Goal: Information Seeking & Learning: Check status

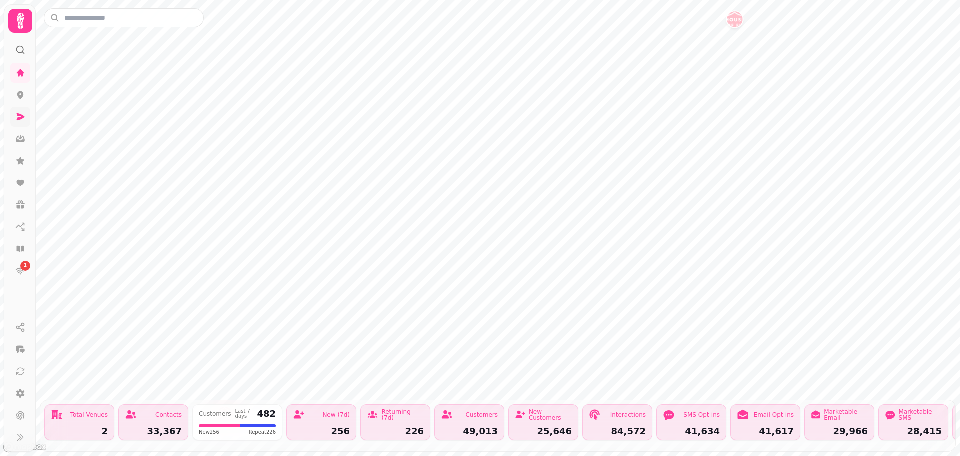
click at [21, 117] on icon at bounding box center [21, 117] width 10 height 10
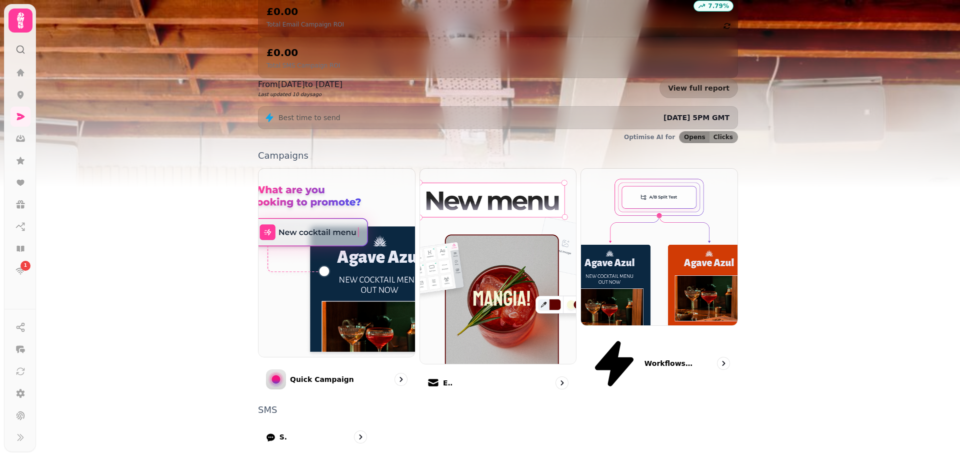
scroll to position [169, 0]
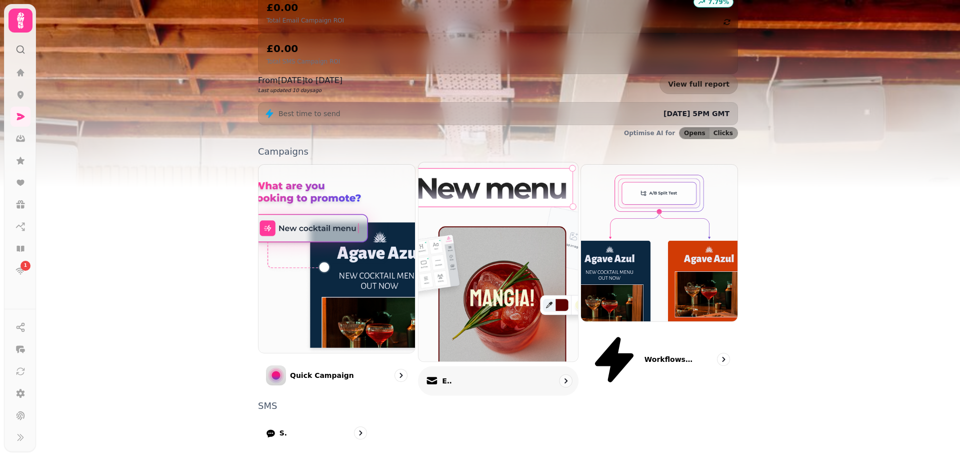
click at [562, 376] on icon "go to" at bounding box center [566, 381] width 10 height 10
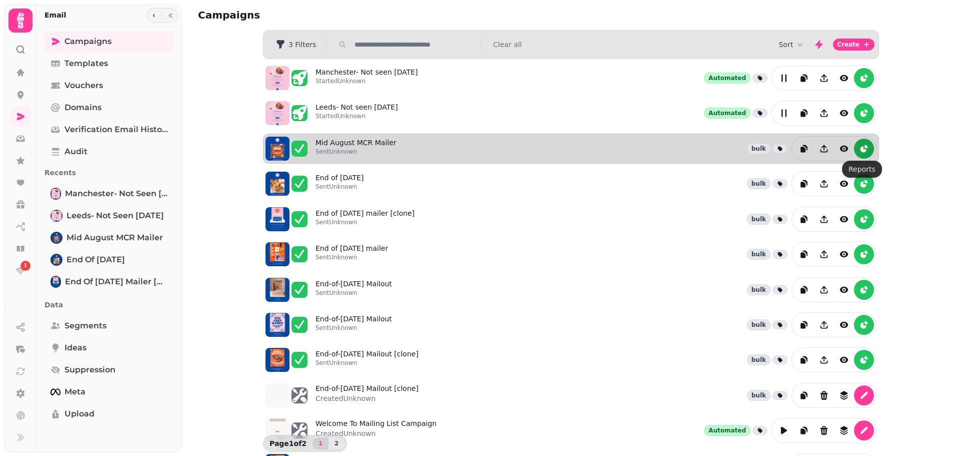
click at [861, 150] on icon "reports" at bounding box center [864, 149] width 6 height 6
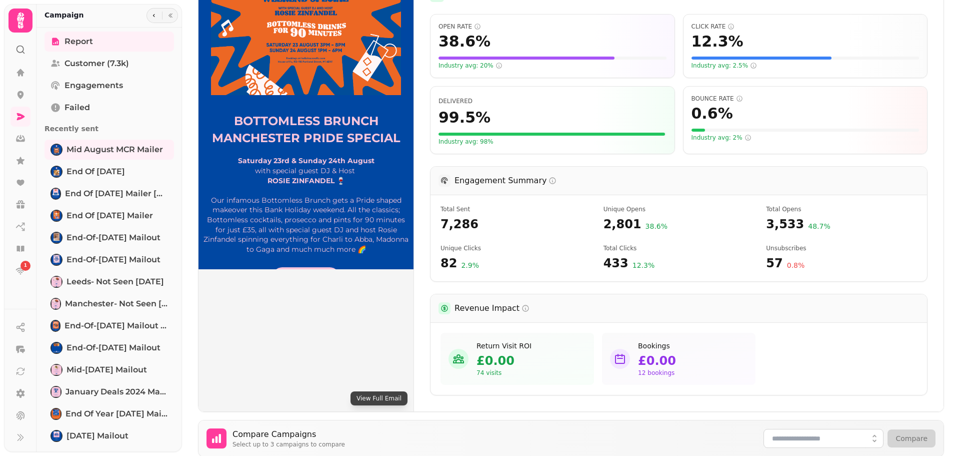
scroll to position [197, 0]
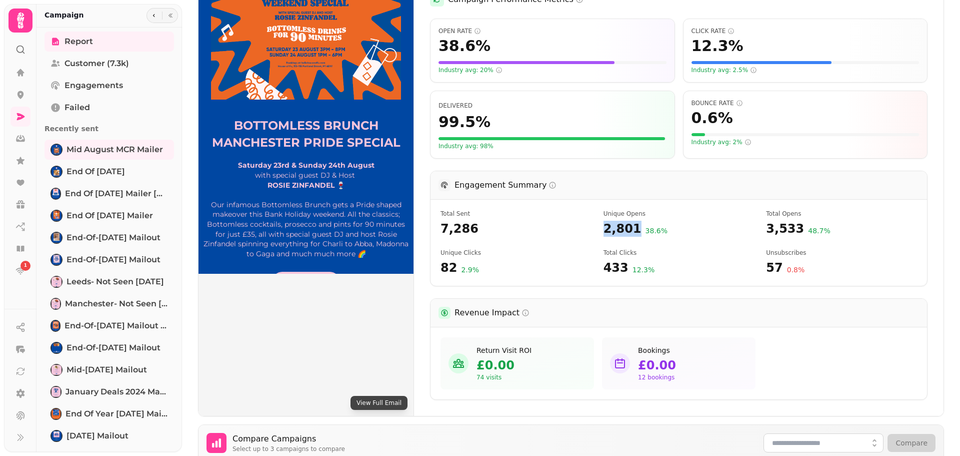
drag, startPoint x: 603, startPoint y: 230, endPoint x: 630, endPoint y: 230, distance: 27.0
click at [630, 230] on span "2,801" at bounding box center [623, 229] width 38 height 16
click at [623, 231] on span "2,801" at bounding box center [623, 229] width 38 height 16
drag, startPoint x: 442, startPoint y: 275, endPoint x: 456, endPoint y: 275, distance: 14.0
click at [456, 275] on div "82 2.9 %" at bounding box center [516, 268] width 151 height 16
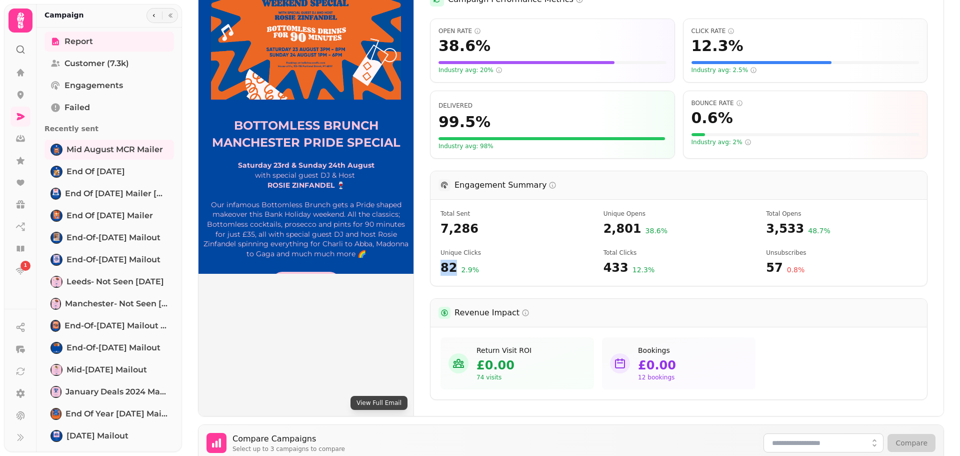
click at [452, 271] on span "82" at bounding box center [449, 268] width 17 height 16
drag, startPoint x: 600, startPoint y: 270, endPoint x: 620, endPoint y: 270, distance: 19.5
click at [620, 270] on div "Total Sent 7,286 Unique Opens 2,801 38.6 % Total Opens 3,533 48.7 % Unique Clic…" at bounding box center [679, 243] width 497 height 86
click at [620, 270] on span "433" at bounding box center [616, 268] width 25 height 16
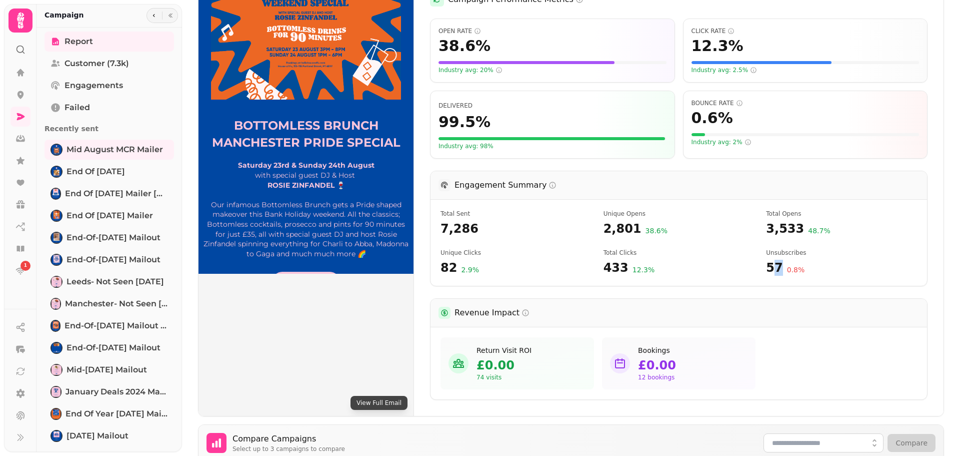
drag, startPoint x: 767, startPoint y: 268, endPoint x: 776, endPoint y: 267, distance: 9.6
click at [776, 267] on div "57 0.8 %" at bounding box center [841, 268] width 151 height 16
click at [774, 269] on span "57" at bounding box center [774, 268] width 17 height 16
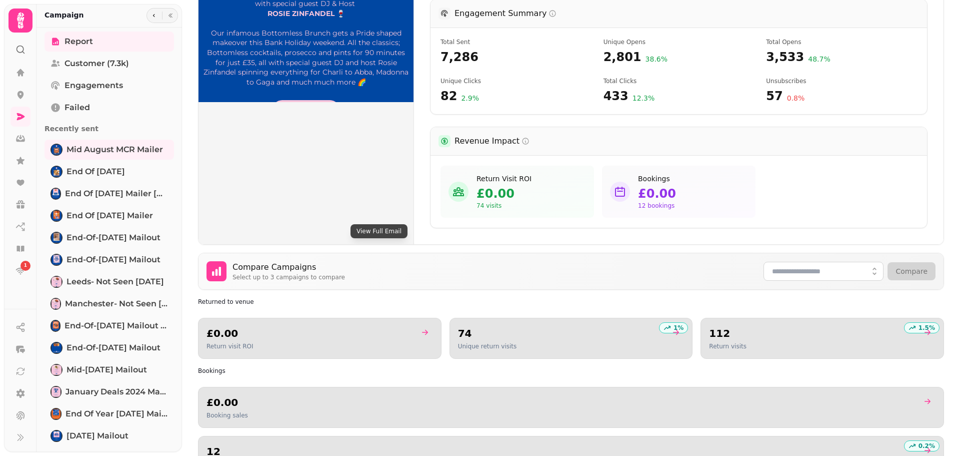
scroll to position [396, 0]
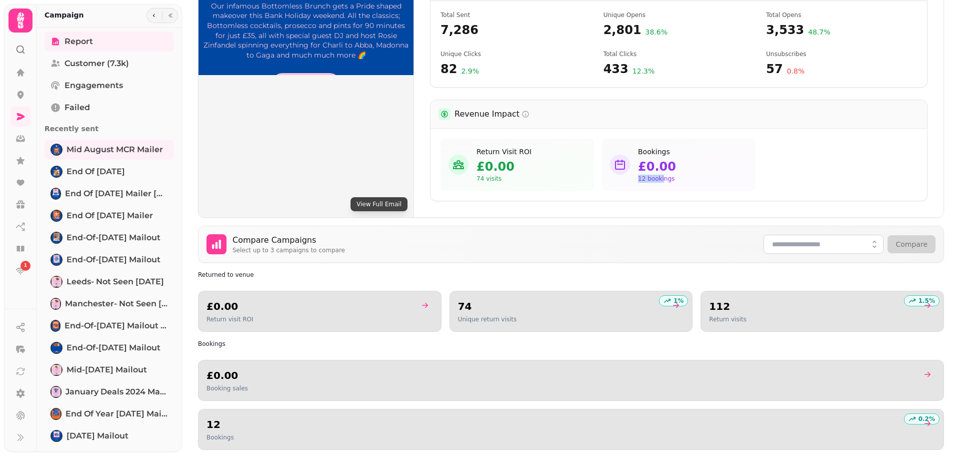
drag, startPoint x: 632, startPoint y: 183, endPoint x: 659, endPoint y: 183, distance: 27.5
click at [659, 183] on div "Bookings £0.00 12 bookings" at bounding box center [679, 165] width 154 height 52
click at [652, 173] on span "£0.00" at bounding box center [657, 167] width 38 height 16
click at [615, 163] on icon at bounding box center [620, 165] width 12 height 12
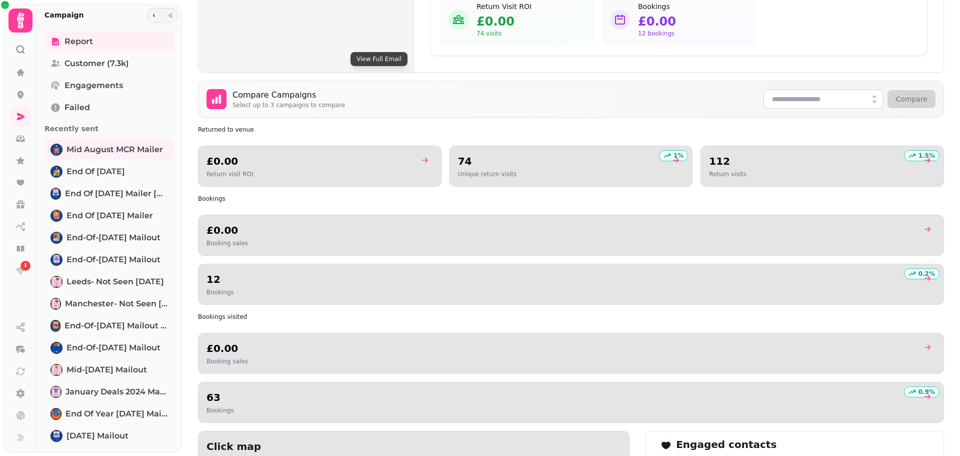
scroll to position [541, 0]
click at [852, 288] on div "12 Bookings" at bounding box center [571, 284] width 729 height 24
click at [208, 276] on h2 "12" at bounding box center [221, 279] width 28 height 14
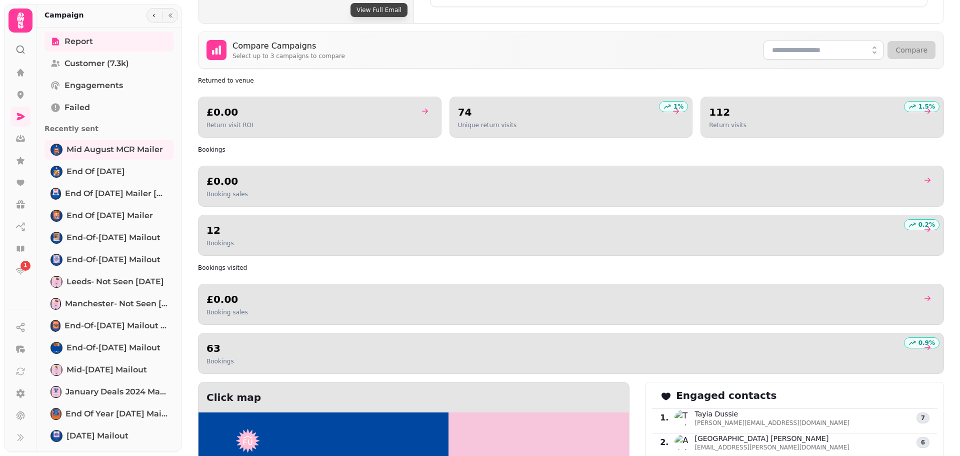
scroll to position [592, 0]
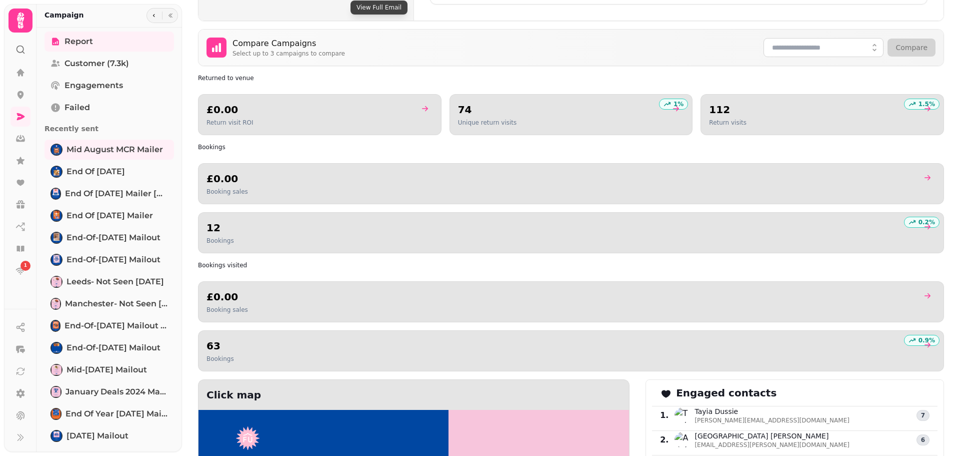
click at [925, 227] on icon "goto" at bounding box center [928, 226] width 6 height 5
select select "**"
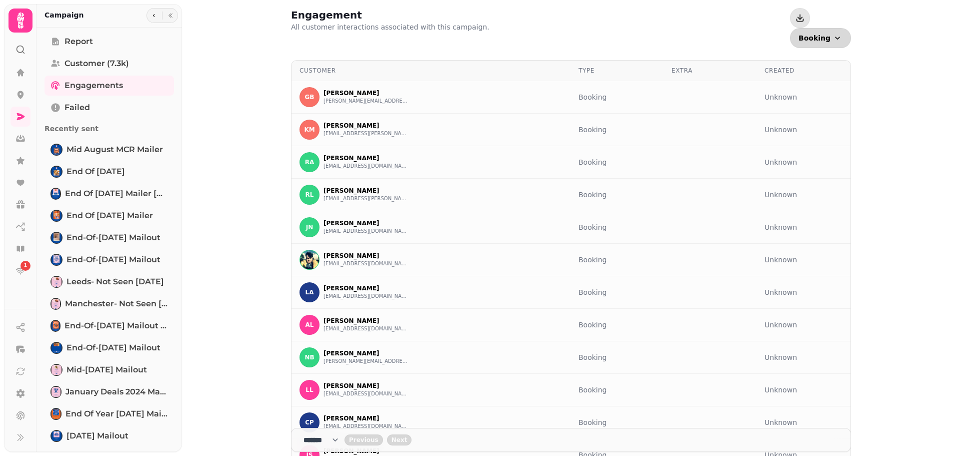
click at [842, 28] on button "Booking" at bounding box center [820, 38] width 61 height 20
click at [939, 147] on div "Engagement All customer interactions associated with this campaign. Booking Eve…" at bounding box center [571, 228] width 778 height 456
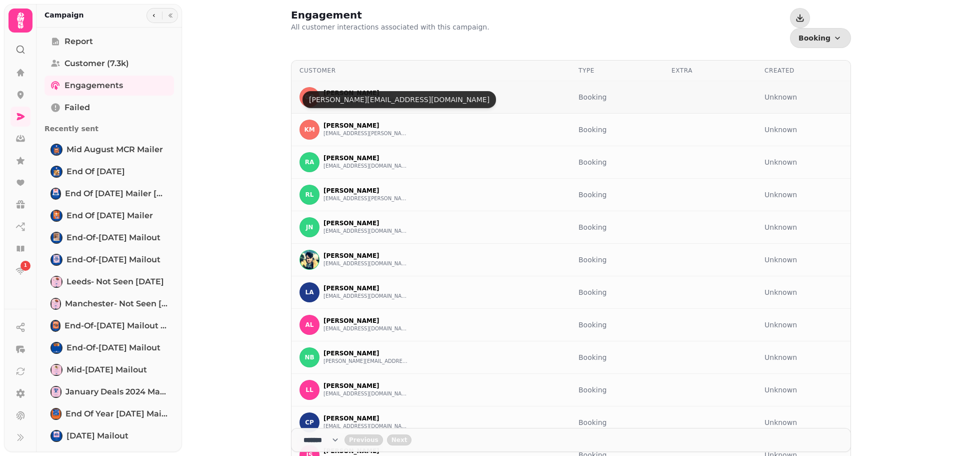
click at [367, 97] on button "[PERSON_NAME][EMAIL_ADDRESS][DOMAIN_NAME]" at bounding box center [366, 101] width 85 height 8
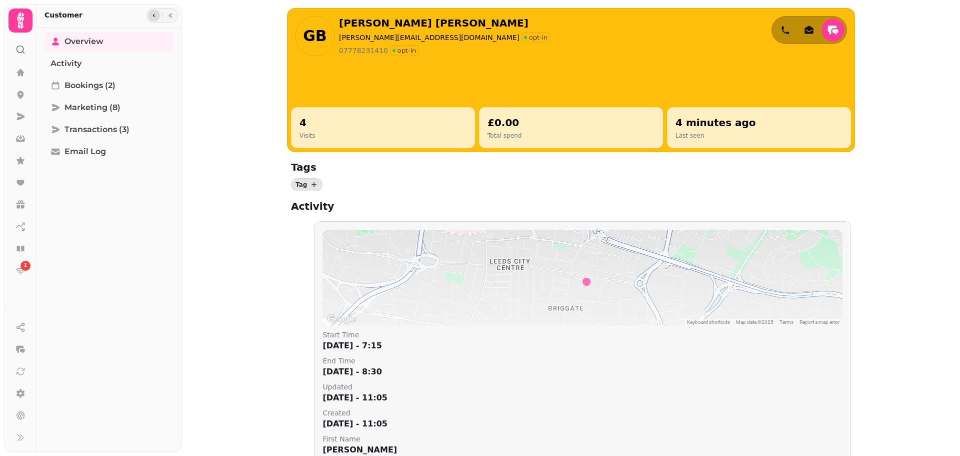
click at [151, 19] on button "button" at bounding box center [154, 16] width 12 height 12
select select "**"
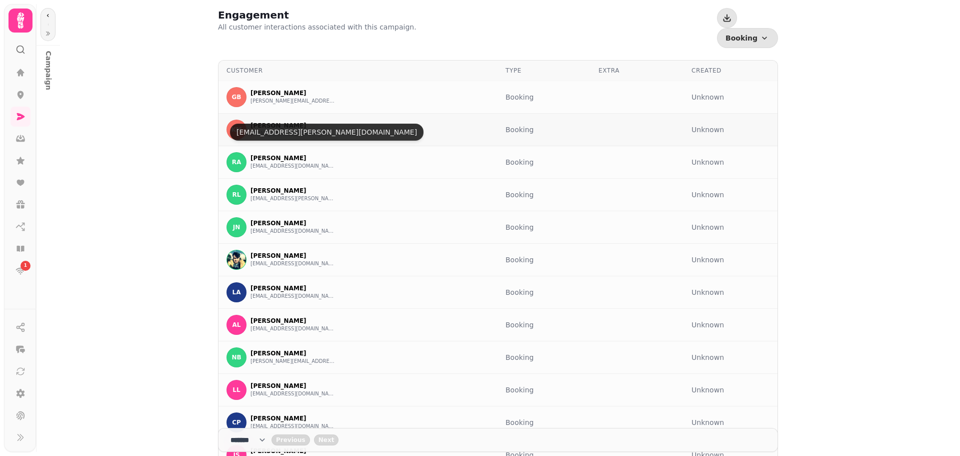
click at [310, 120] on div "KM [PERSON_NAME] [EMAIL_ADDRESS][PERSON_NAME][DOMAIN_NAME]" at bounding box center [358, 130] width 263 height 20
click at [296, 130] on button "[EMAIL_ADDRESS][PERSON_NAME][DOMAIN_NAME]" at bounding box center [293, 134] width 85 height 8
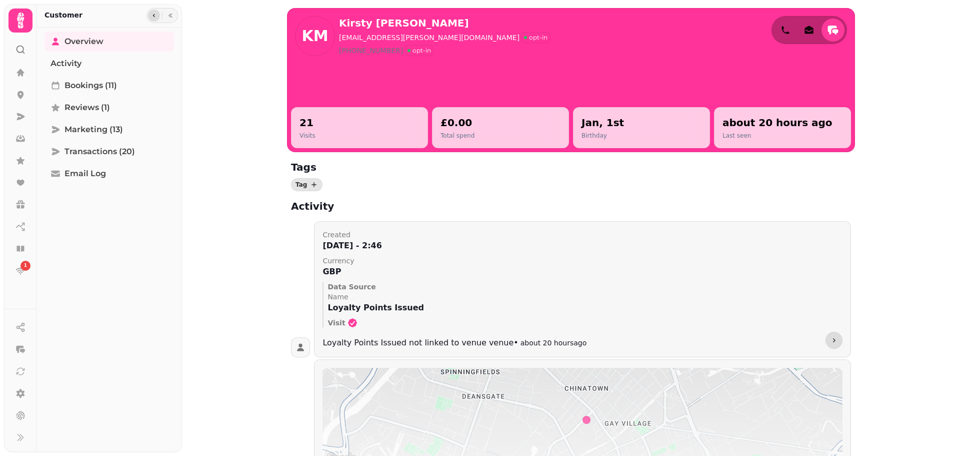
click at [153, 16] on icon "button" at bounding box center [154, 16] width 6 height 6
select select "**"
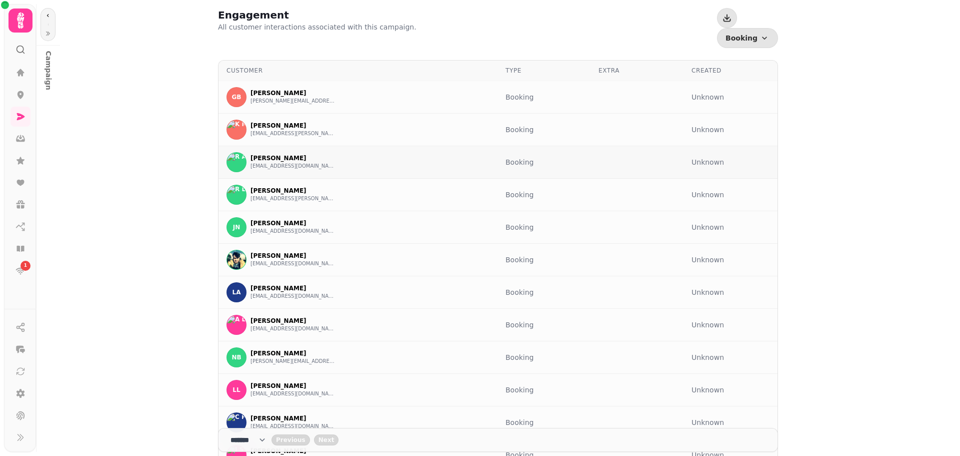
click at [310, 158] on td "RA [PERSON_NAME] [EMAIL_ADDRESS][DOMAIN_NAME]" at bounding box center [358, 162] width 279 height 33
click at [297, 162] on button "[EMAIL_ADDRESS][DOMAIN_NAME]" at bounding box center [293, 166] width 85 height 8
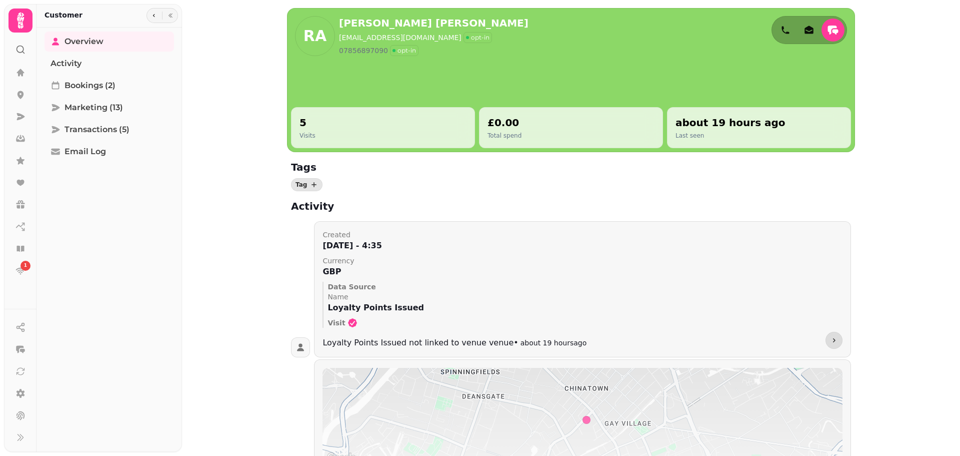
select select "**"
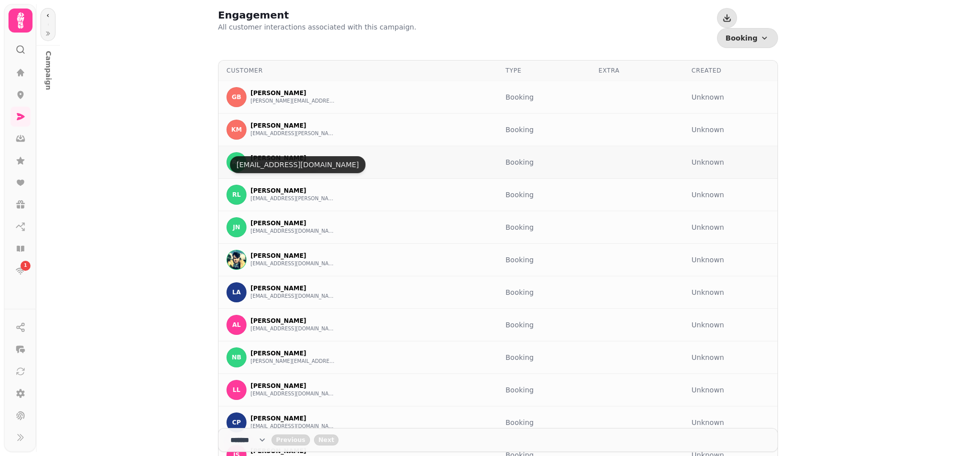
click at [274, 154] on p "[PERSON_NAME]" at bounding box center [293, 158] width 85 height 8
click at [283, 162] on button "[EMAIL_ADDRESS][DOMAIN_NAME]" at bounding box center [293, 166] width 85 height 8
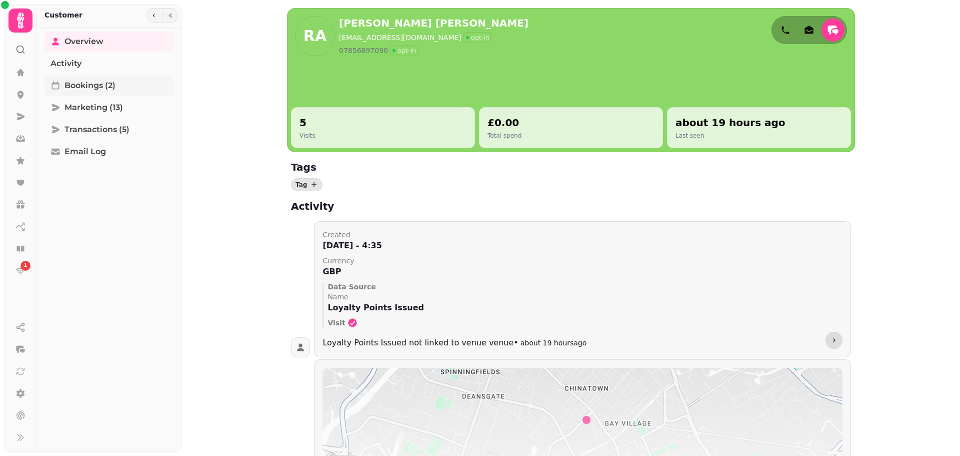
click at [135, 91] on link "Bookings (2)" at bounding box center [110, 86] width 130 height 20
select select "**"
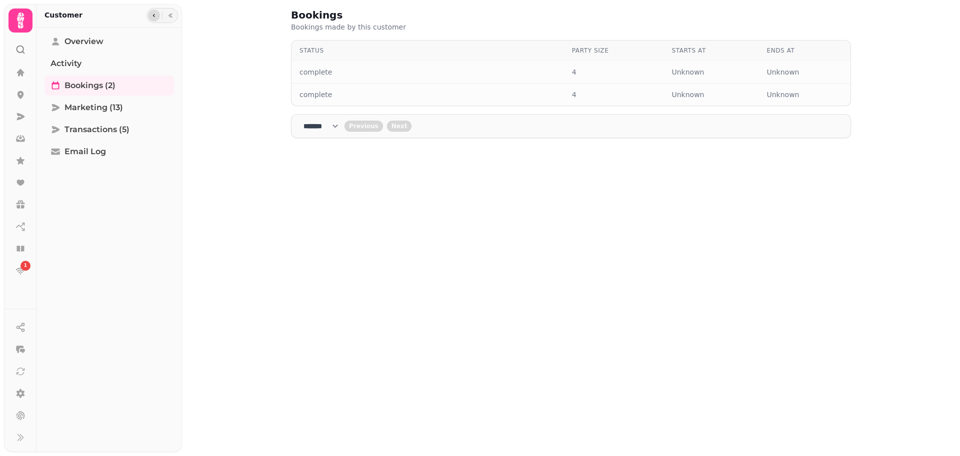
click at [152, 21] on button "button" at bounding box center [154, 16] width 12 height 12
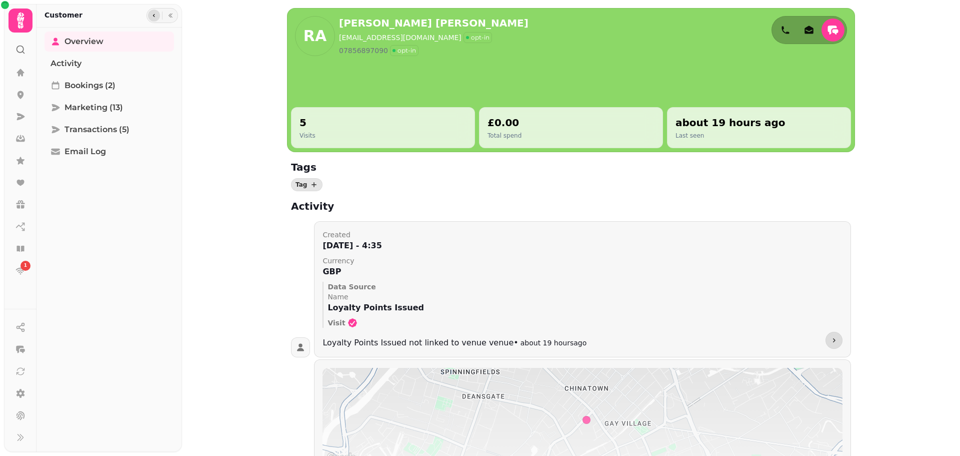
click at [155, 17] on icon "button" at bounding box center [154, 15] width 2 height 3
select select "**"
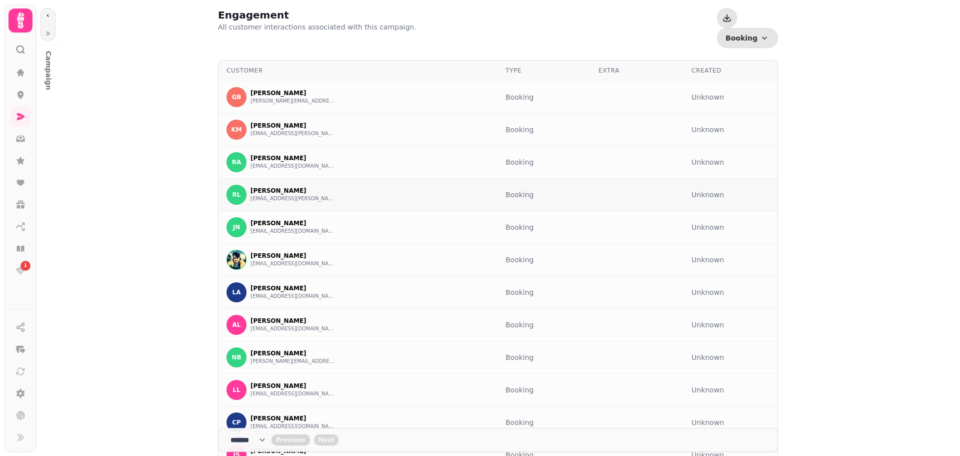
click at [305, 195] on button "[EMAIL_ADDRESS][PERSON_NAME][DOMAIN_NAME]" at bounding box center [293, 199] width 85 height 8
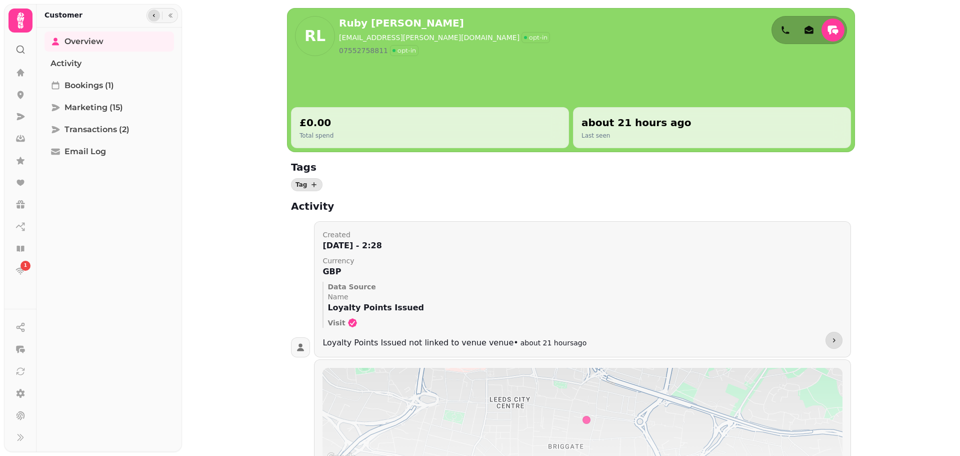
click at [152, 19] on button "button" at bounding box center [154, 16] width 12 height 12
select select "**"
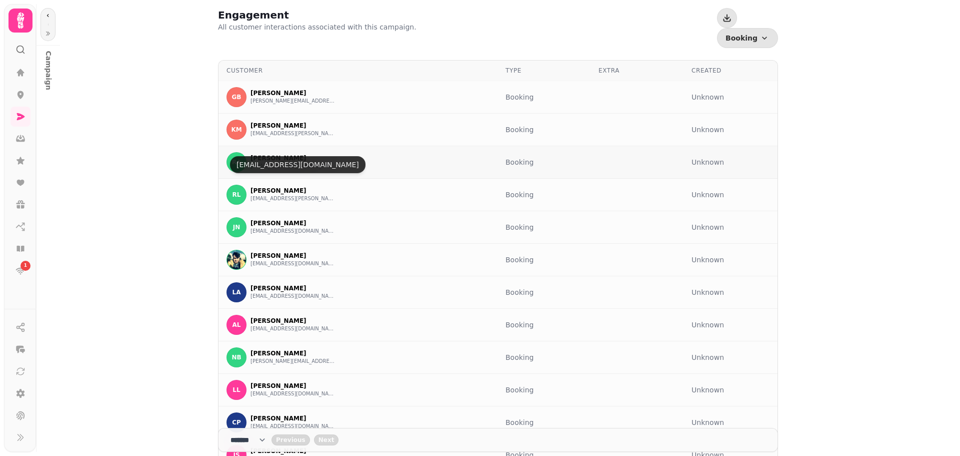
click at [291, 162] on button "[EMAIL_ADDRESS][DOMAIN_NAME]" at bounding box center [293, 166] width 85 height 8
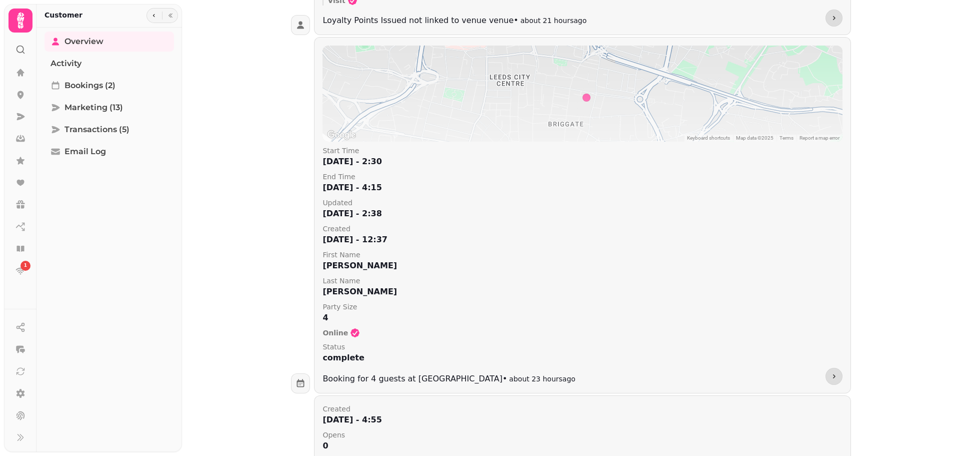
scroll to position [699, 0]
click at [256, 290] on div "RA [PERSON_NAME] [EMAIL_ADDRESS][DOMAIN_NAME] opt-in 07856897090 opt-in 5 Visit…" at bounding box center [571, 228] width 778 height 456
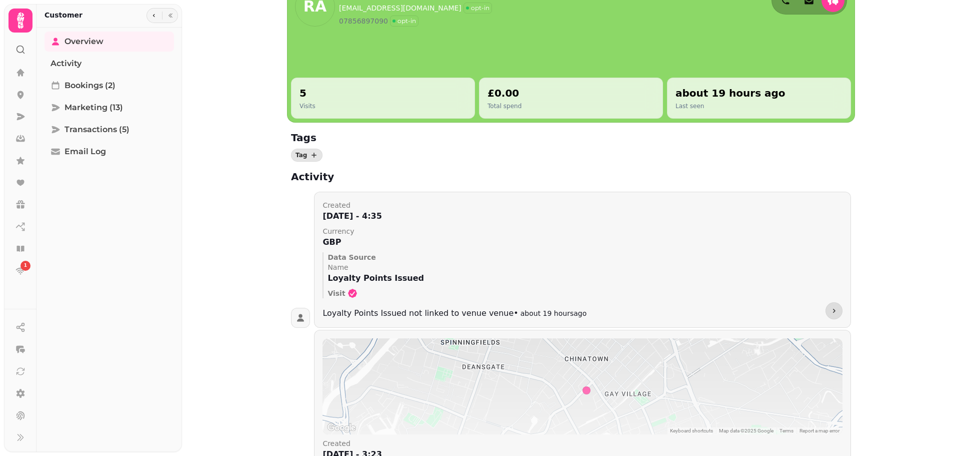
scroll to position [0, 0]
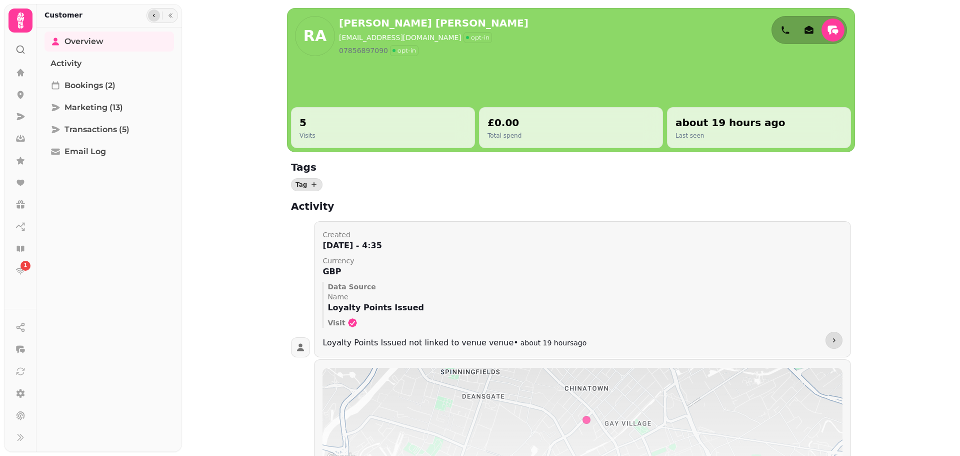
click at [152, 16] on icon "button" at bounding box center [154, 16] width 6 height 6
select select "**"
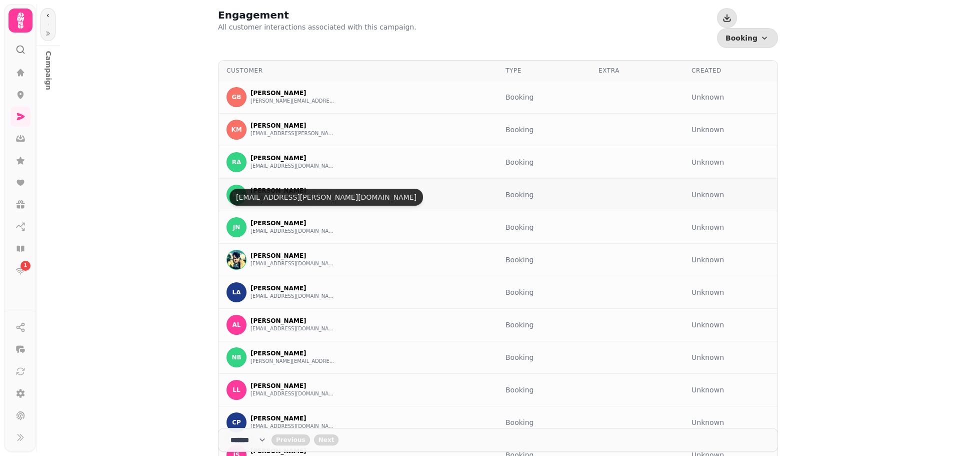
click at [273, 195] on button "[EMAIL_ADDRESS][PERSON_NAME][DOMAIN_NAME]" at bounding box center [293, 199] width 85 height 8
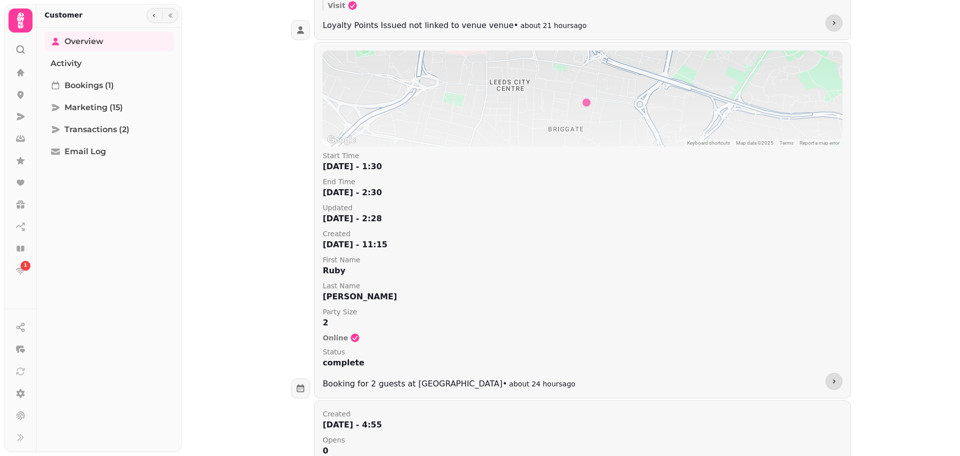
scroll to position [317, 0]
click at [835, 382] on button "button" at bounding box center [834, 381] width 17 height 17
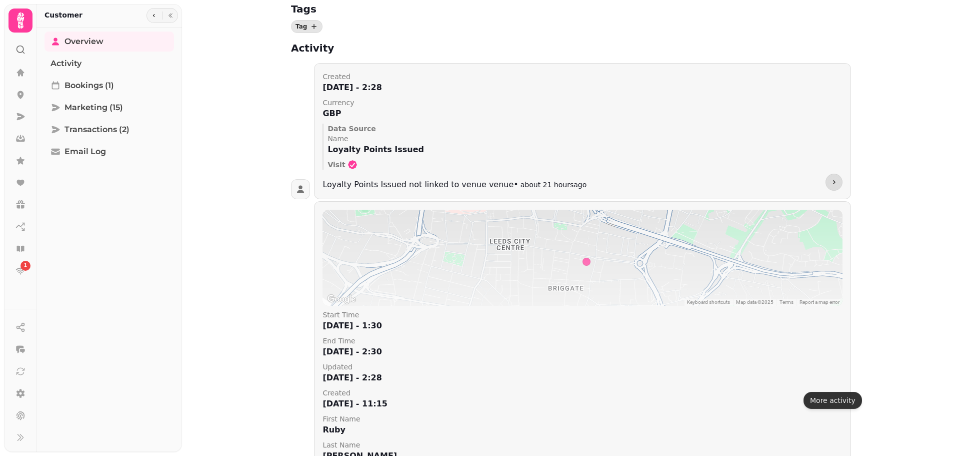
select select "**"
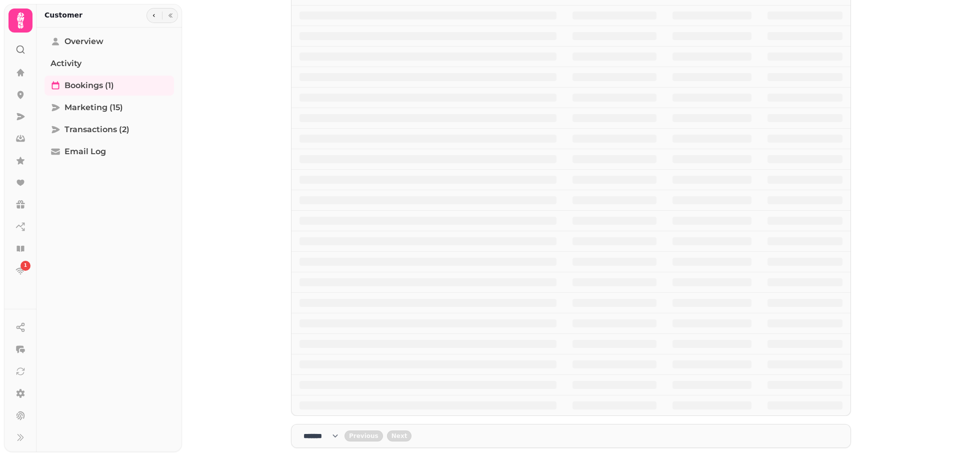
scroll to position [0, 0]
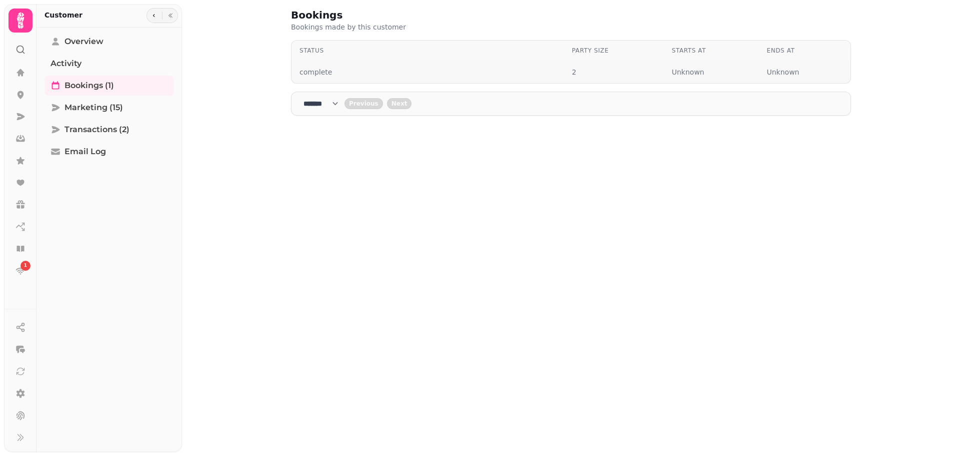
click at [351, 67] on div "complete" at bounding box center [428, 72] width 257 height 10
click at [157, 15] on button "button" at bounding box center [154, 16] width 12 height 12
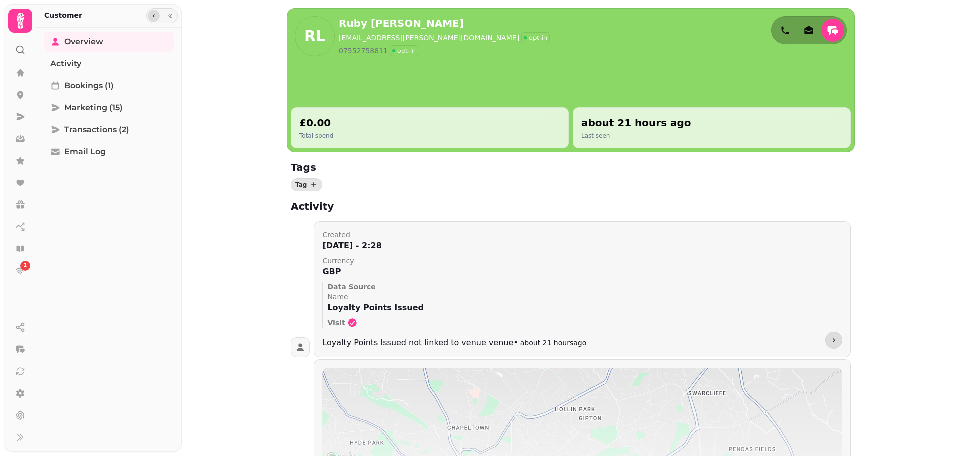
click at [154, 19] on button "button" at bounding box center [154, 16] width 12 height 12
select select "**"
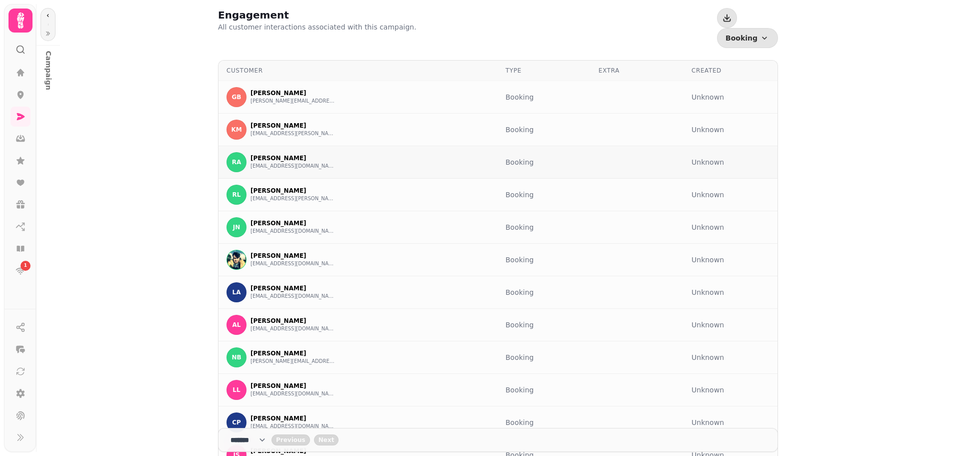
click at [300, 162] on button "[EMAIL_ADDRESS][DOMAIN_NAME]" at bounding box center [293, 166] width 85 height 8
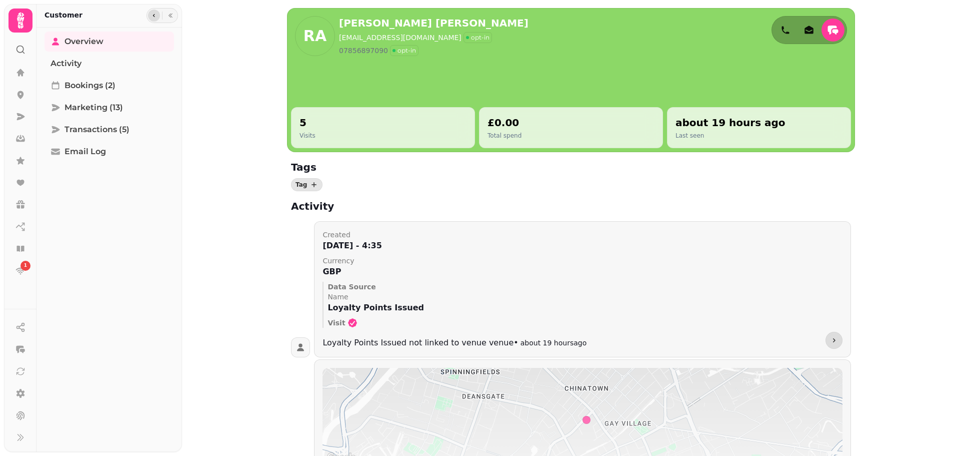
click at [156, 17] on icon "button" at bounding box center [154, 16] width 6 height 6
select select "**"
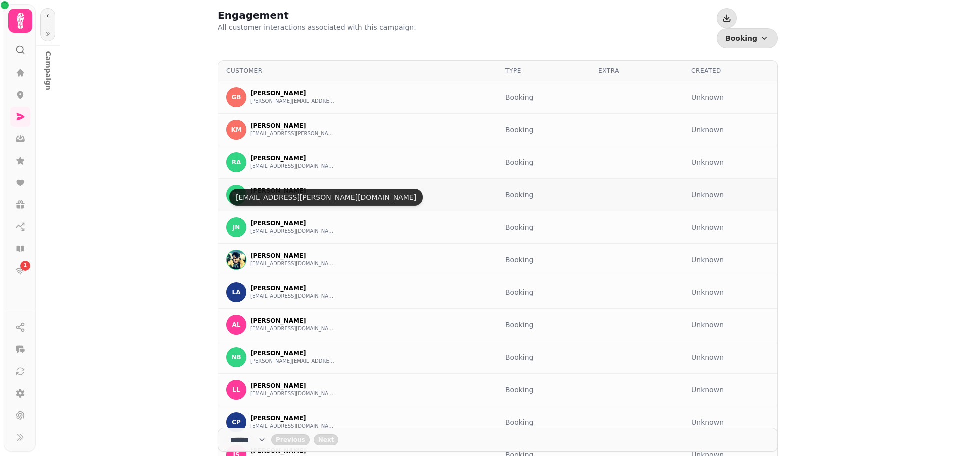
click at [289, 195] on button "[EMAIL_ADDRESS][PERSON_NAME][DOMAIN_NAME]" at bounding box center [293, 199] width 85 height 8
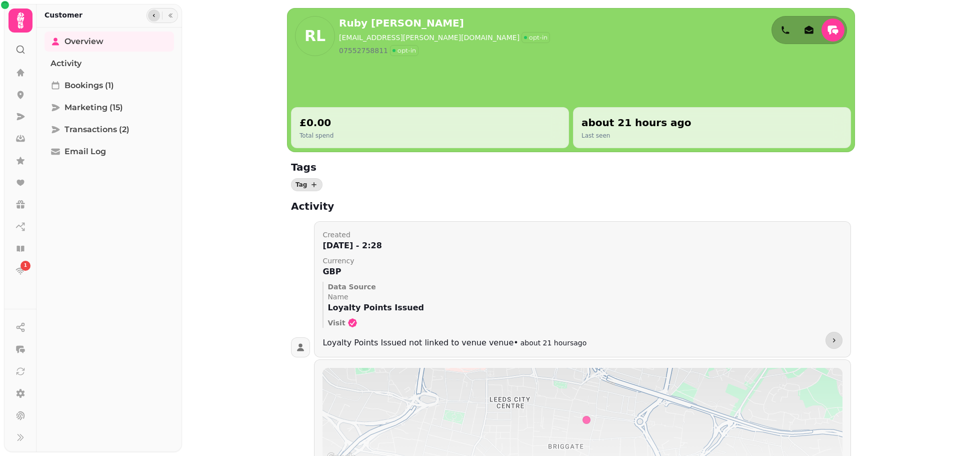
click at [151, 15] on icon "button" at bounding box center [154, 16] width 6 height 6
select select "**"
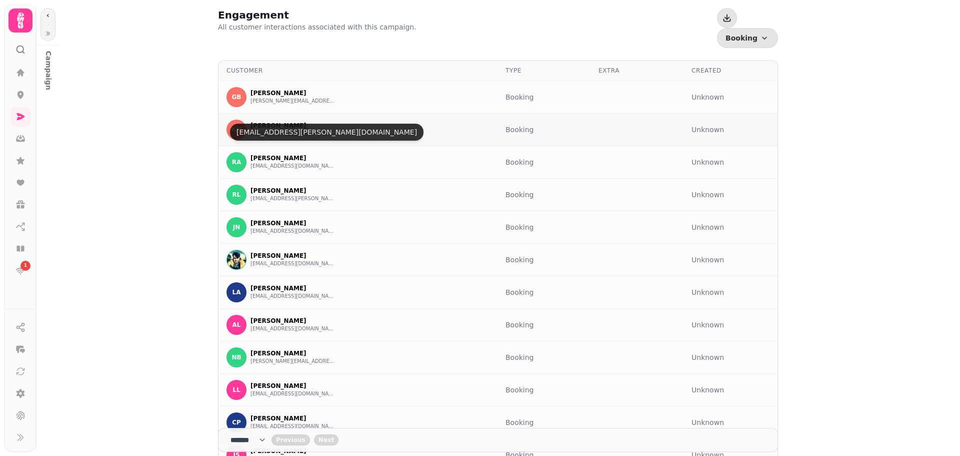
click at [297, 130] on button "[EMAIL_ADDRESS][PERSON_NAME][DOMAIN_NAME]" at bounding box center [293, 134] width 85 height 8
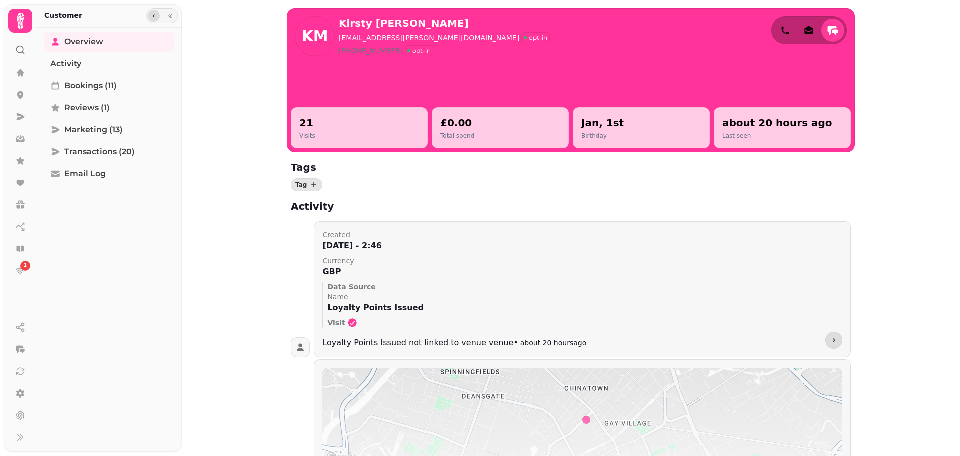
click at [155, 20] on button "button" at bounding box center [154, 16] width 12 height 12
select select "**"
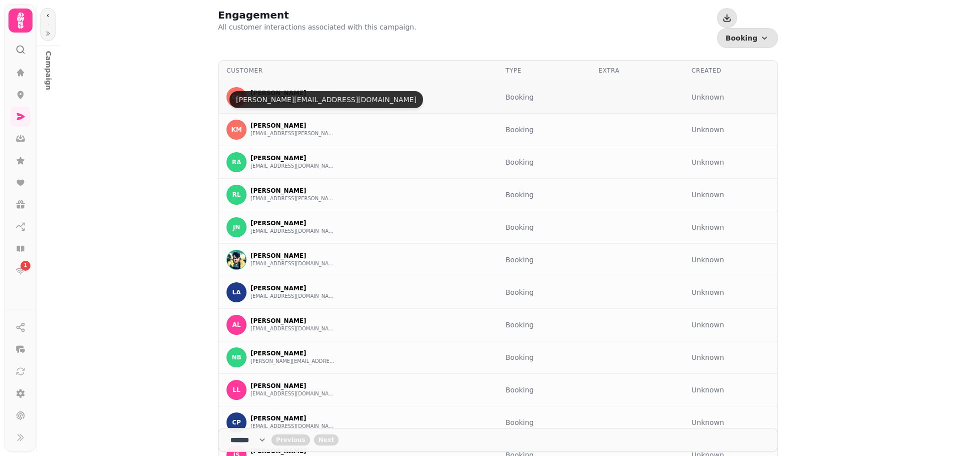
click at [277, 97] on button "[PERSON_NAME][EMAIL_ADDRESS][DOMAIN_NAME]" at bounding box center [293, 101] width 85 height 8
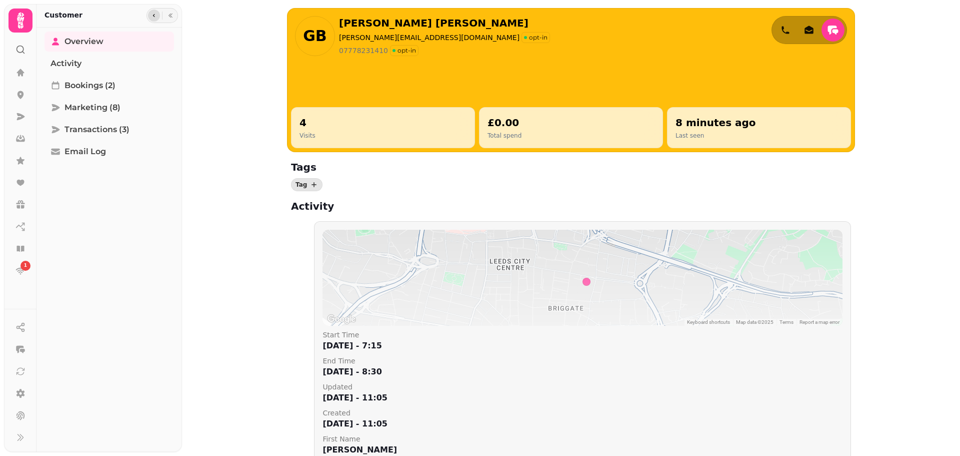
click at [154, 14] on icon "button" at bounding box center [154, 16] width 6 height 6
select select "**"
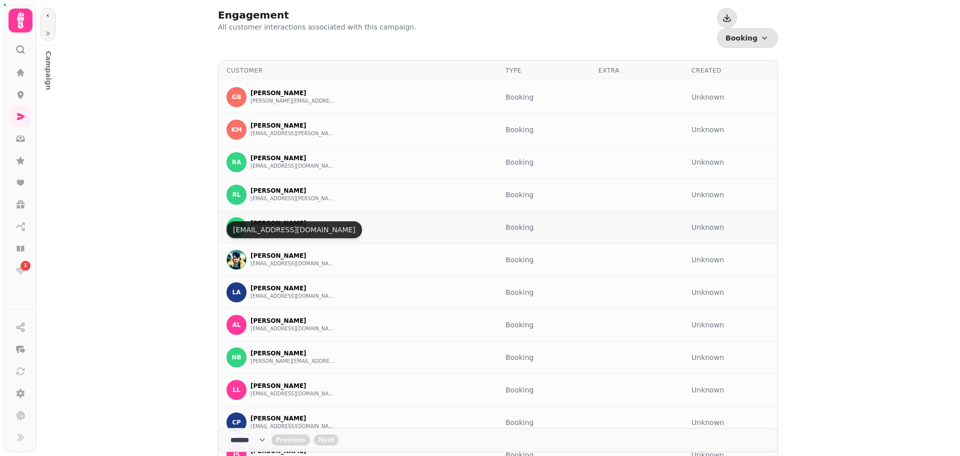
click at [292, 227] on button "[EMAIL_ADDRESS][DOMAIN_NAME]" at bounding box center [293, 231] width 85 height 8
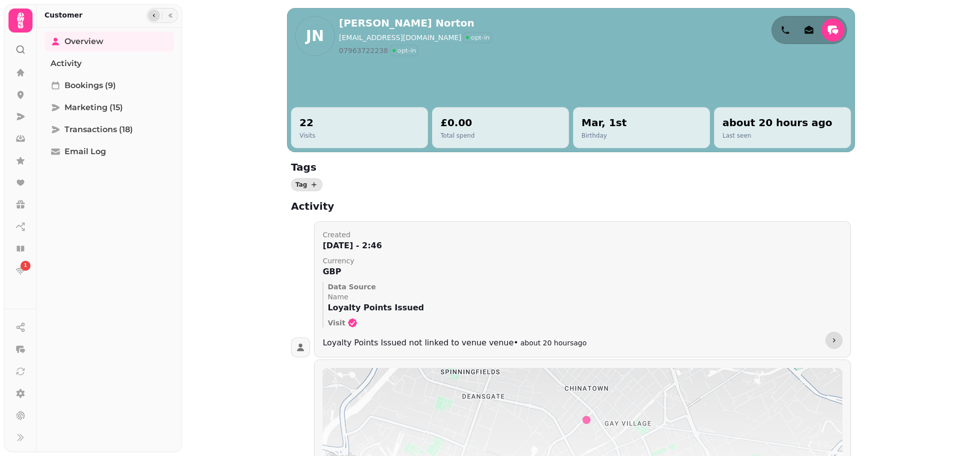
click at [154, 16] on icon "button" at bounding box center [154, 15] width 2 height 3
select select "**"
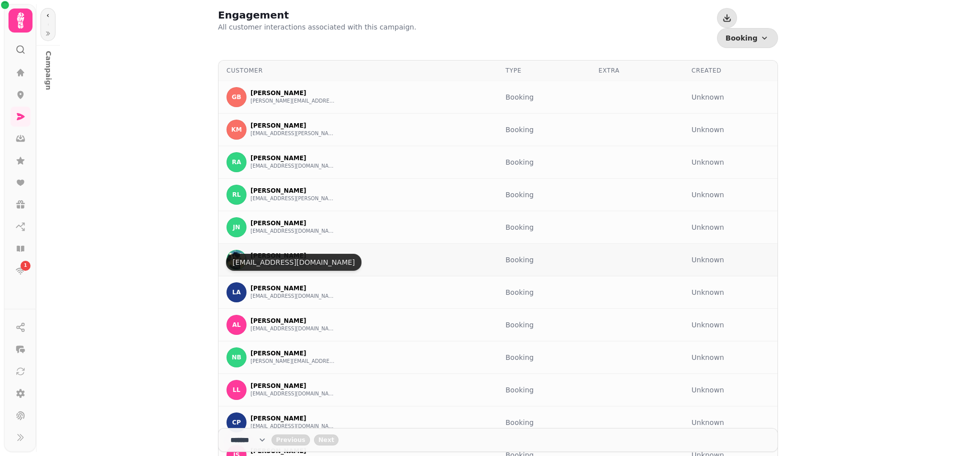
click at [299, 260] on button "[EMAIL_ADDRESS][DOMAIN_NAME]" at bounding box center [293, 264] width 85 height 8
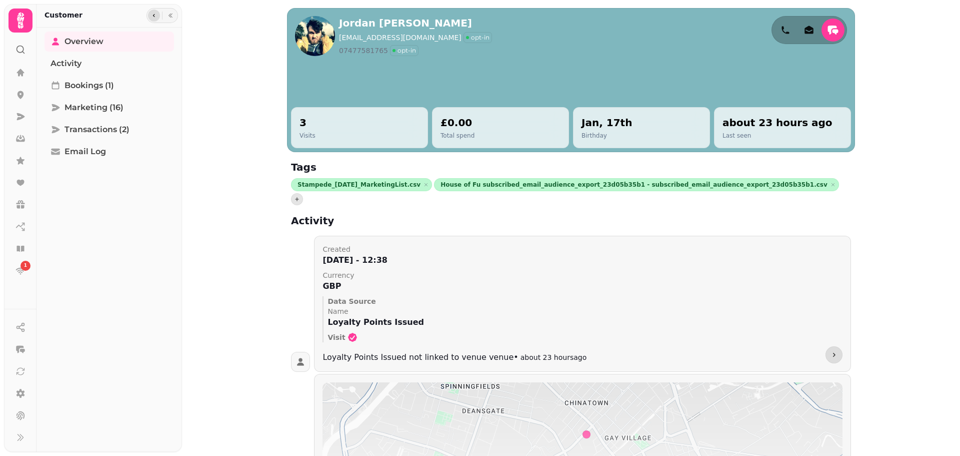
click at [156, 16] on icon "button" at bounding box center [154, 16] width 6 height 6
select select "**"
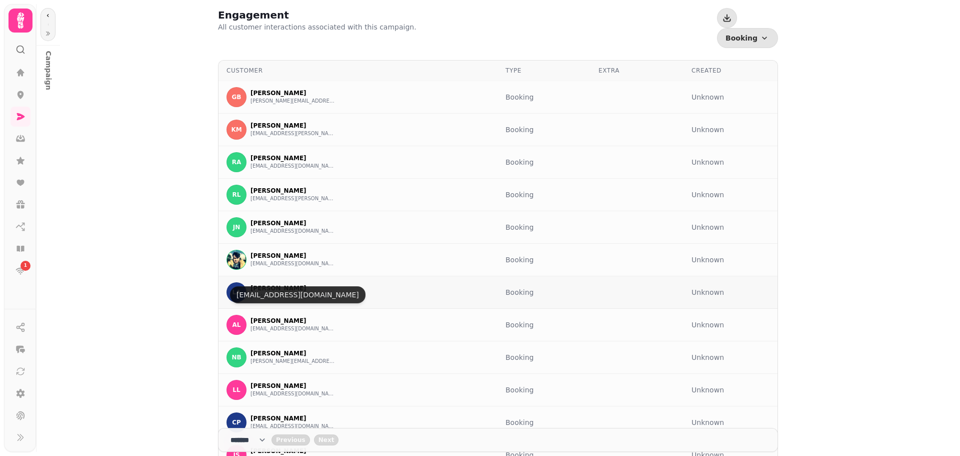
click at [295, 292] on button "[EMAIL_ADDRESS][DOMAIN_NAME]" at bounding box center [293, 296] width 85 height 8
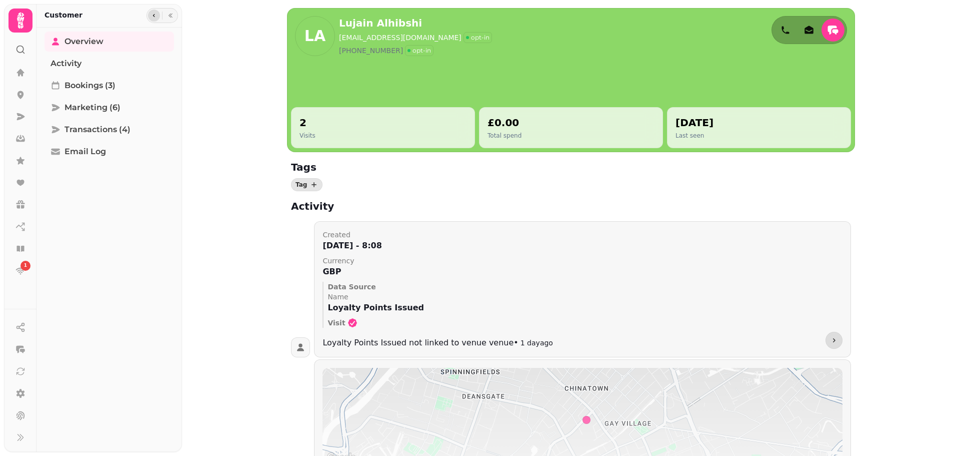
click at [152, 18] on icon "button" at bounding box center [154, 16] width 6 height 6
select select "**"
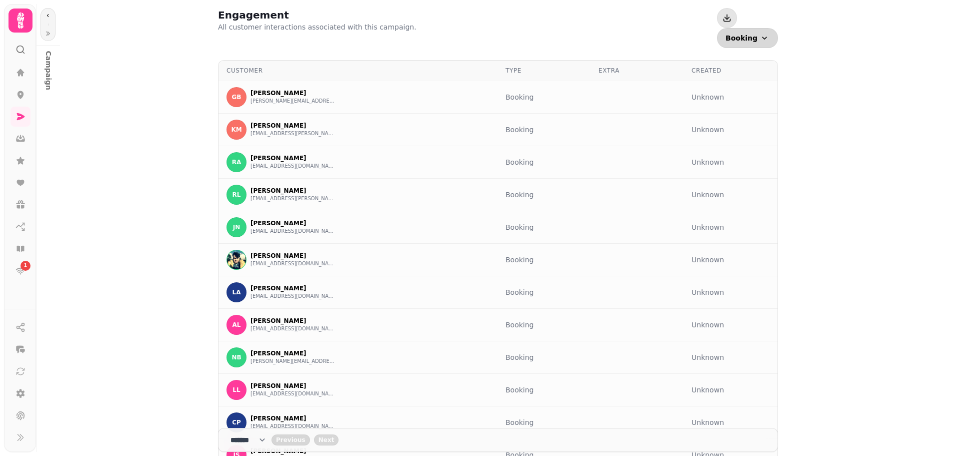
click at [764, 33] on icon "button" at bounding box center [765, 38] width 10 height 10
click at [836, 141] on div "Engagement All customer interactions associated with this campaign. Booking Eve…" at bounding box center [498, 228] width 924 height 456
click at [288, 325] on button "[EMAIL_ADDRESS][DOMAIN_NAME]" at bounding box center [293, 329] width 85 height 8
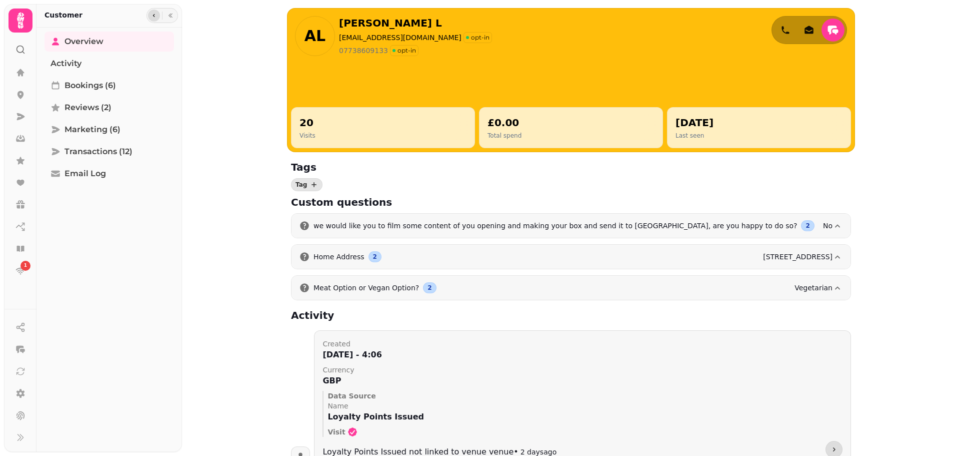
click at [152, 12] on button "button" at bounding box center [154, 16] width 12 height 12
select select "**"
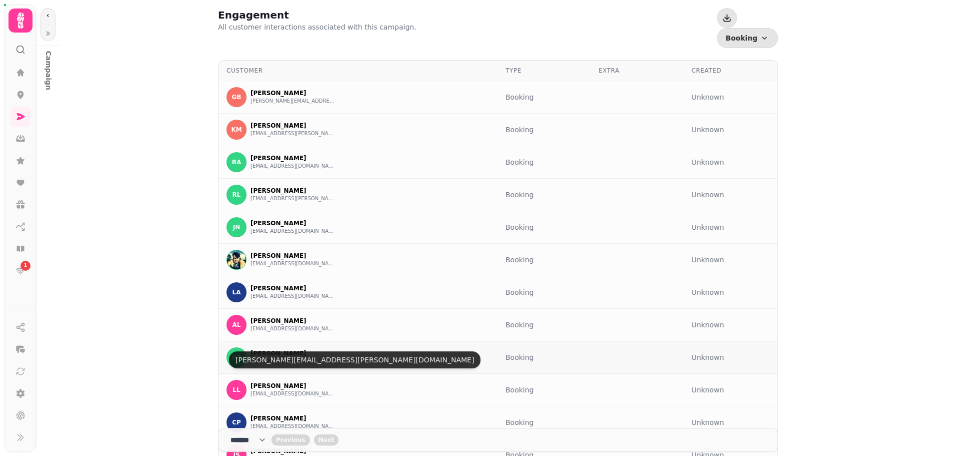
click at [302, 357] on button "[PERSON_NAME][EMAIL_ADDRESS][PERSON_NAME][DOMAIN_NAME]" at bounding box center [293, 361] width 85 height 8
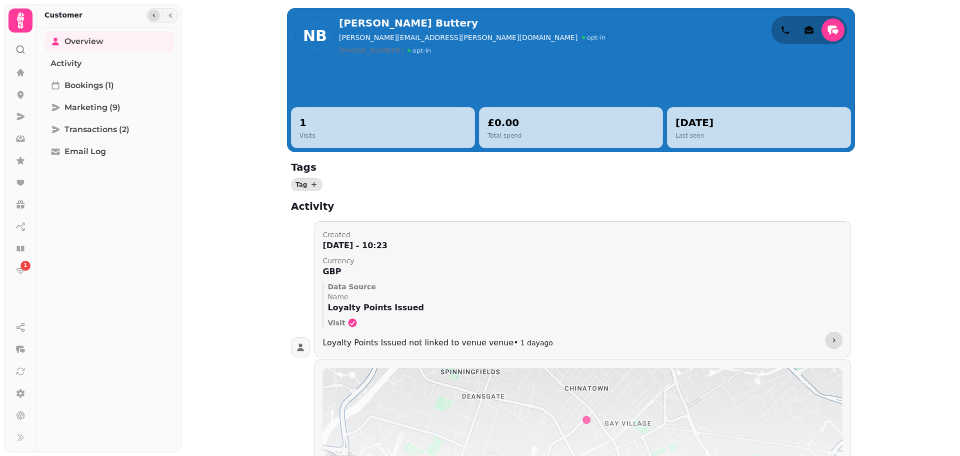
click at [152, 17] on icon "button" at bounding box center [154, 16] width 6 height 6
select select "**"
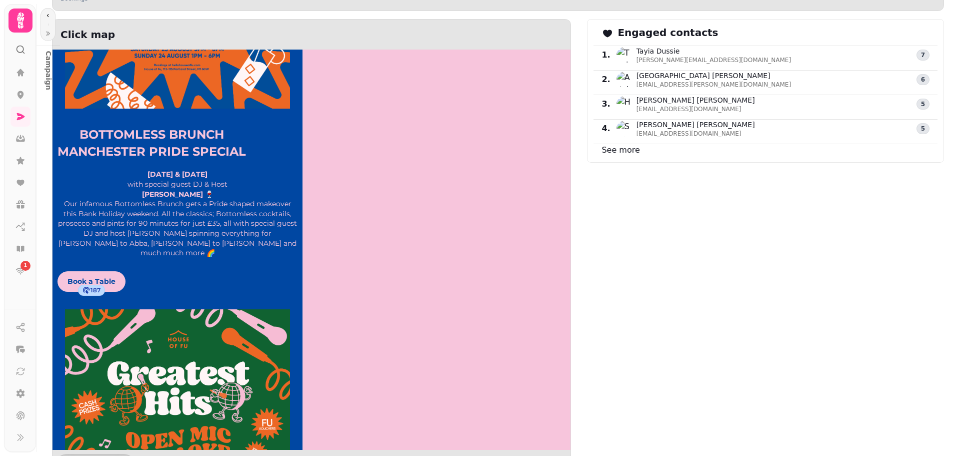
scroll to position [231, 0]
click at [89, 287] on icon at bounding box center [87, 291] width 8 height 8
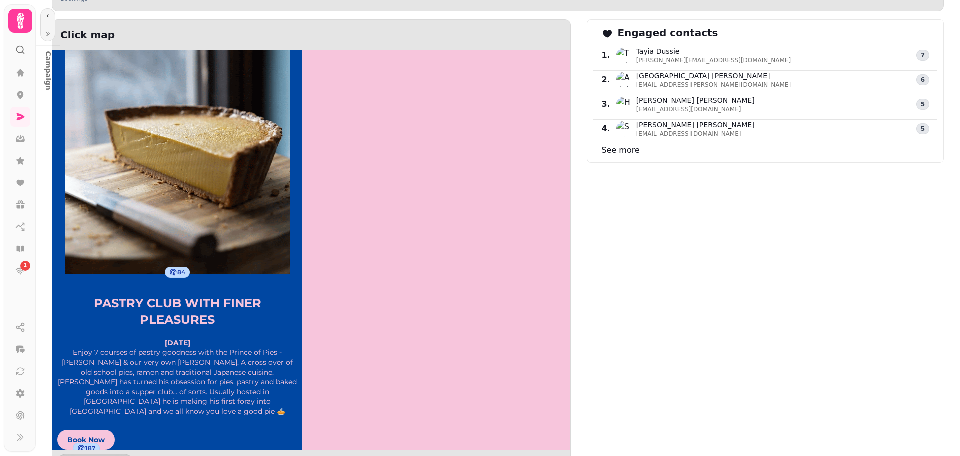
scroll to position [1088, 0]
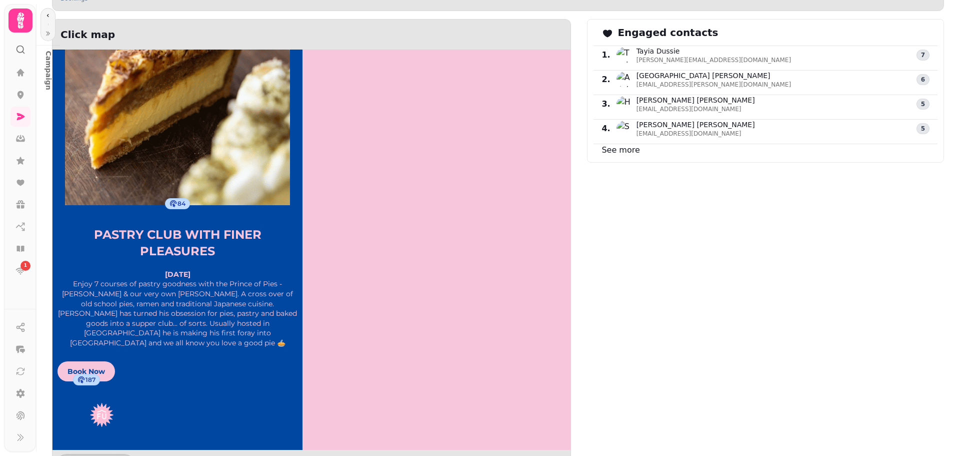
click at [193, 175] on img at bounding box center [177, 68] width 225 height 274
click at [107, 361] on span "Book Now" at bounding box center [87, 371] width 58 height 21
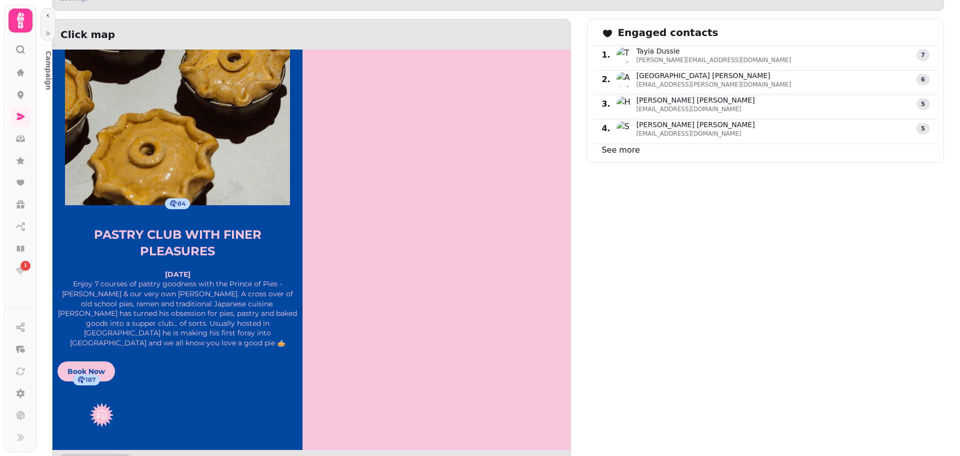
click at [93, 454] on span "82" at bounding box center [96, 462] width 6 height 16
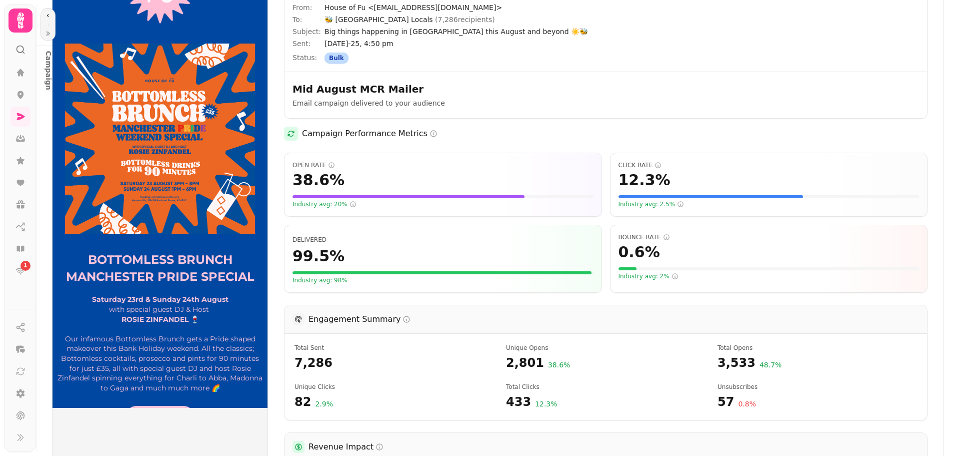
scroll to position [0, 0]
